Goal: Find specific page/section: Find specific page/section

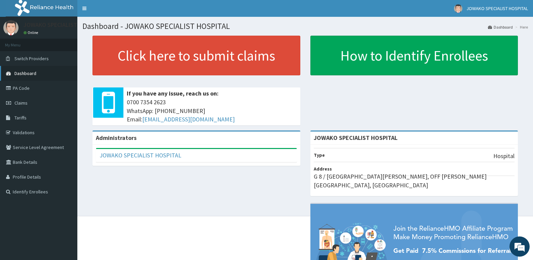
click at [28, 74] on span "Dashboard" at bounding box center [25, 73] width 22 height 6
click at [26, 90] on link "PA Code" at bounding box center [38, 88] width 77 height 15
